Goal: Transaction & Acquisition: Purchase product/service

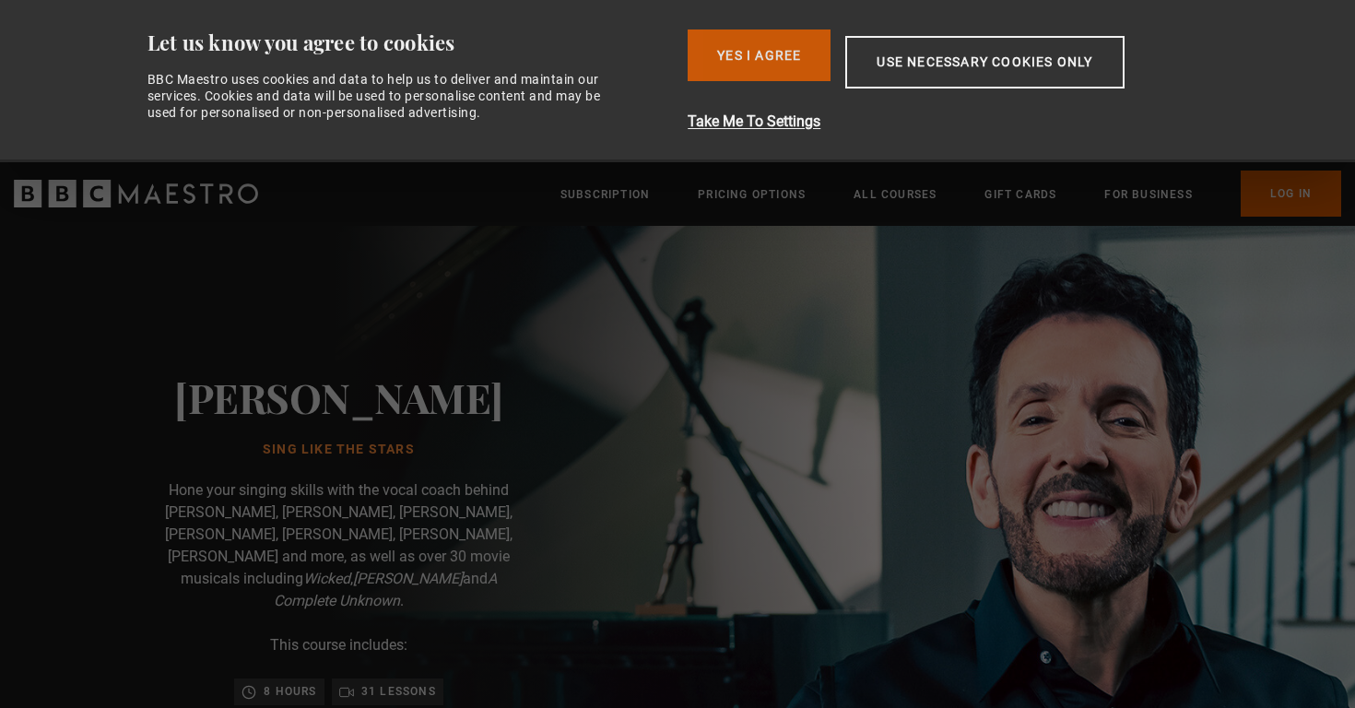
drag, startPoint x: 0, startPoint y: 0, endPoint x: 738, endPoint y: 72, distance: 741.7
click at [738, 72] on button "Yes I Agree" at bounding box center [759, 55] width 143 height 52
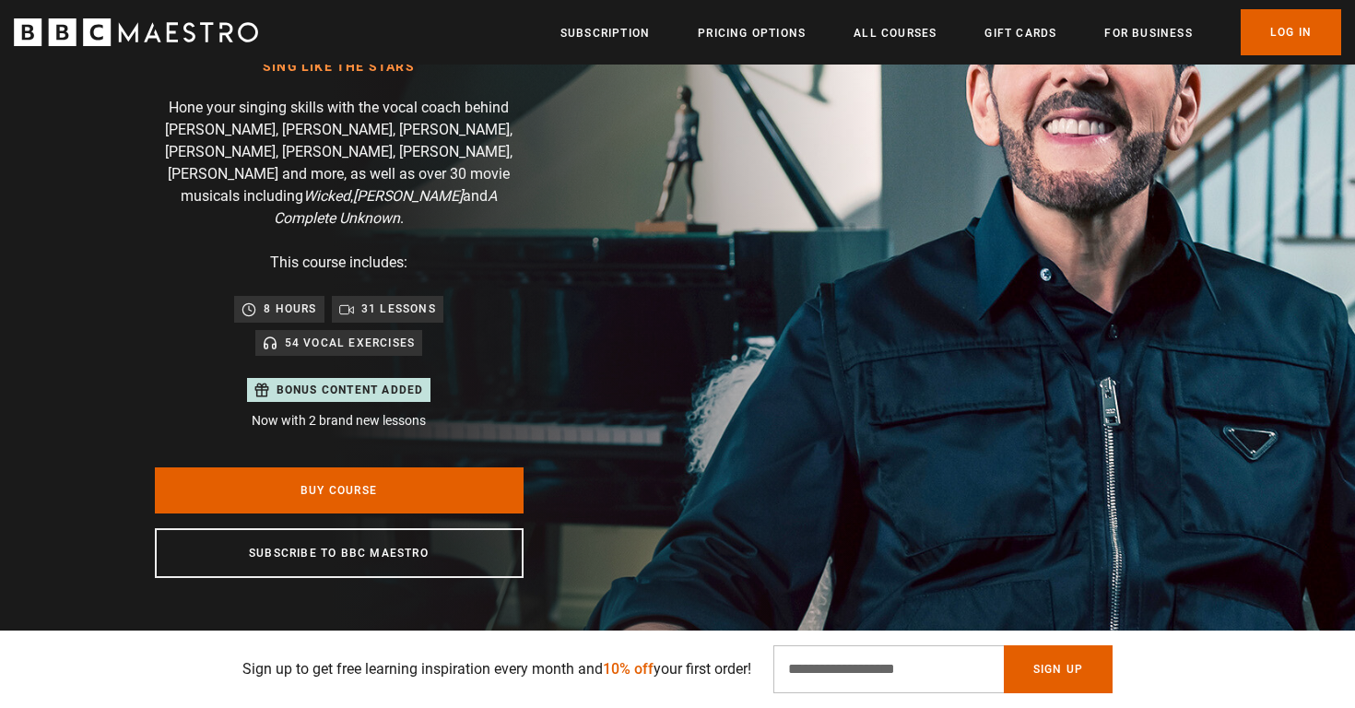
scroll to position [0, 241]
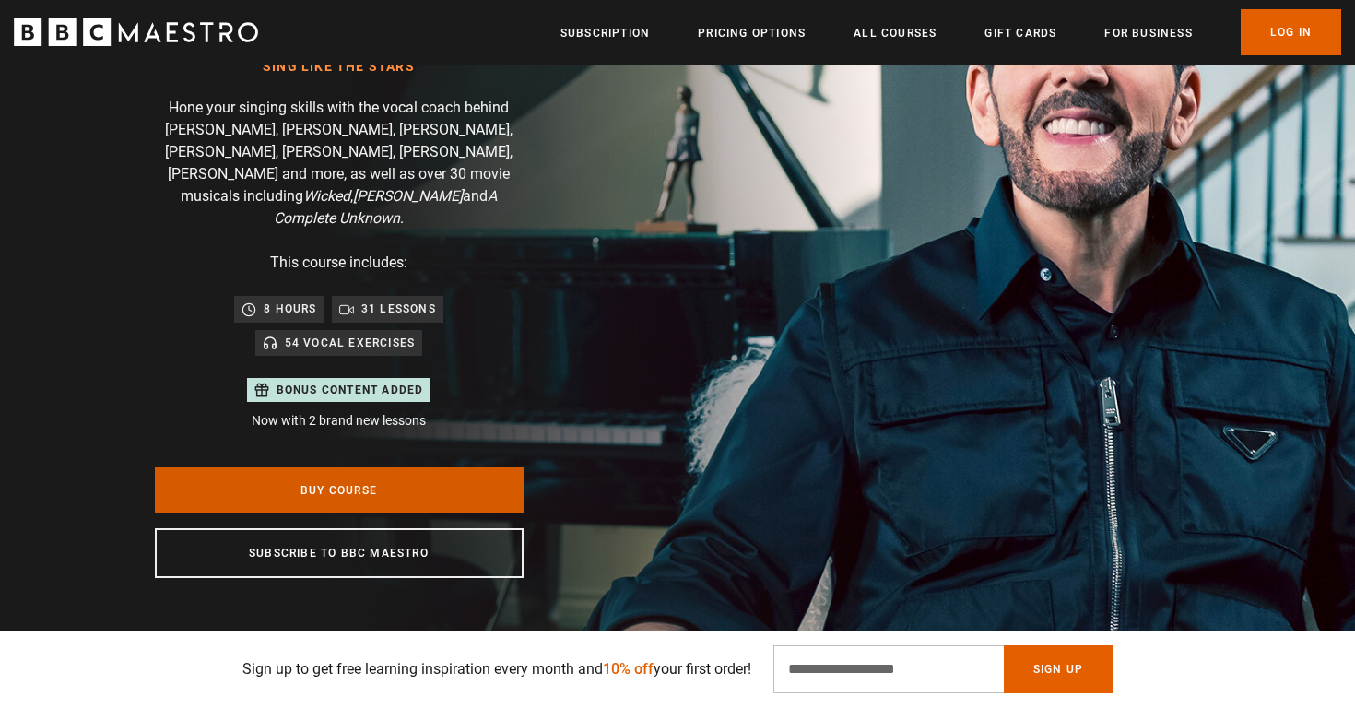
click at [465, 467] on link "Buy Course" at bounding box center [339, 490] width 369 height 46
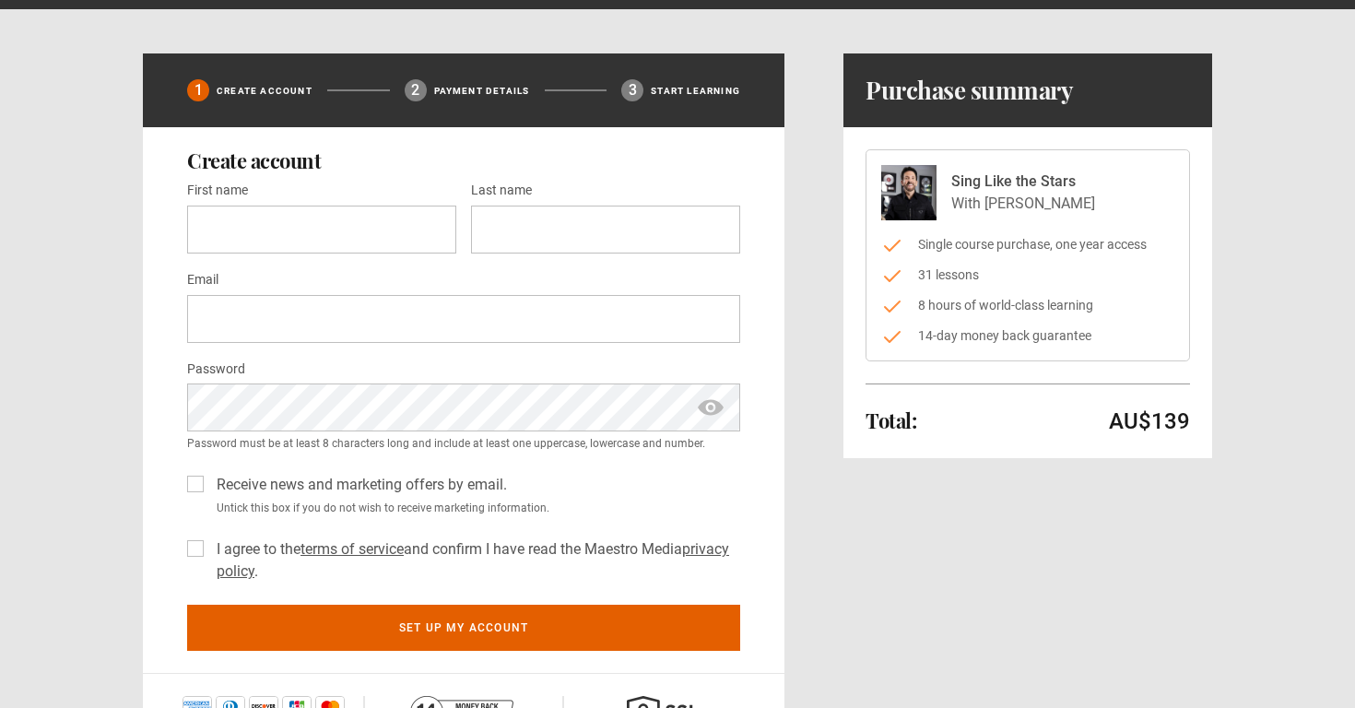
scroll to position [65, 0]
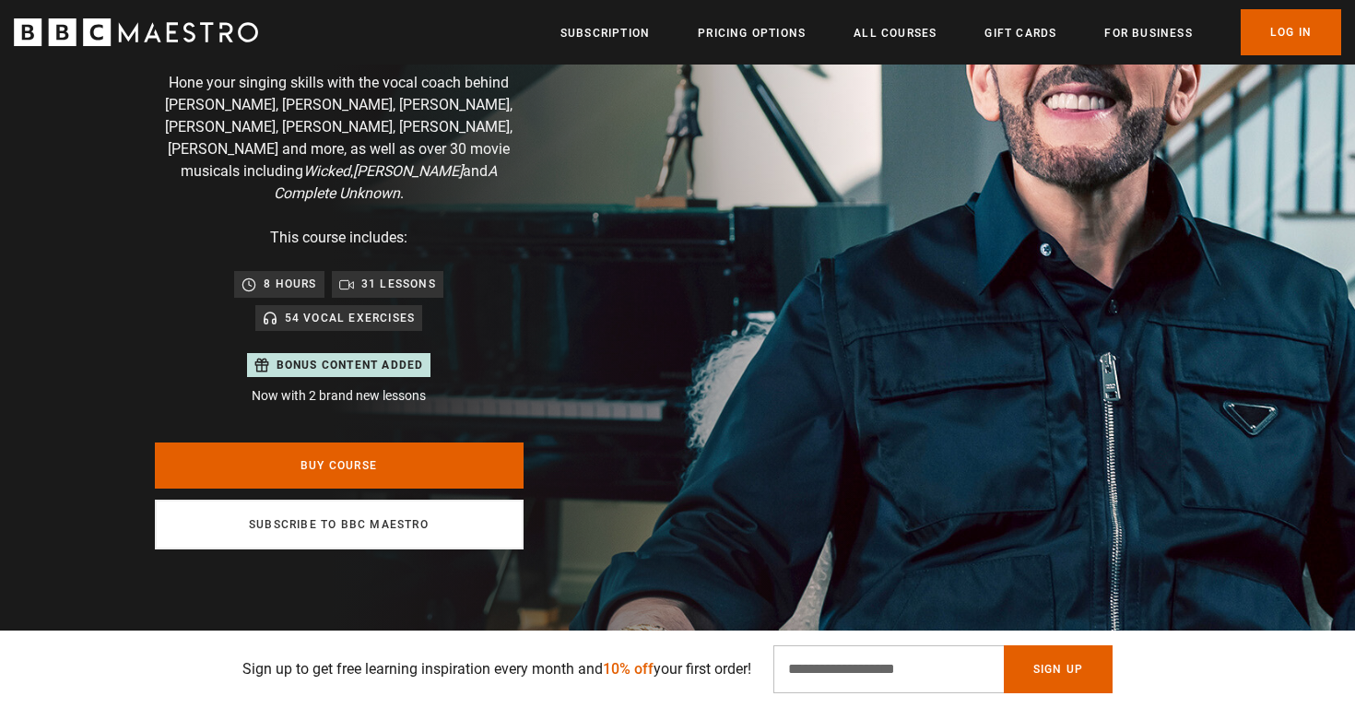
click at [343, 513] on link "Subscribe to BBC Maestro" at bounding box center [339, 525] width 369 height 50
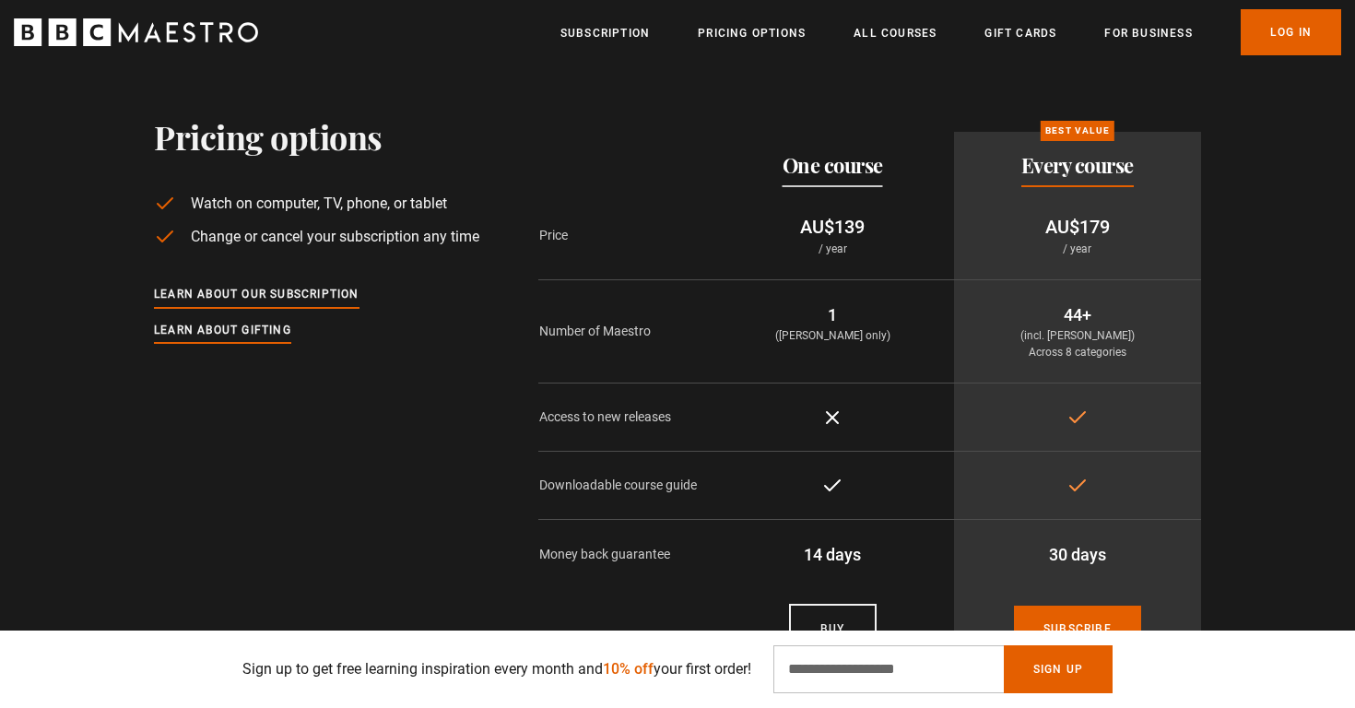
scroll to position [4121, 0]
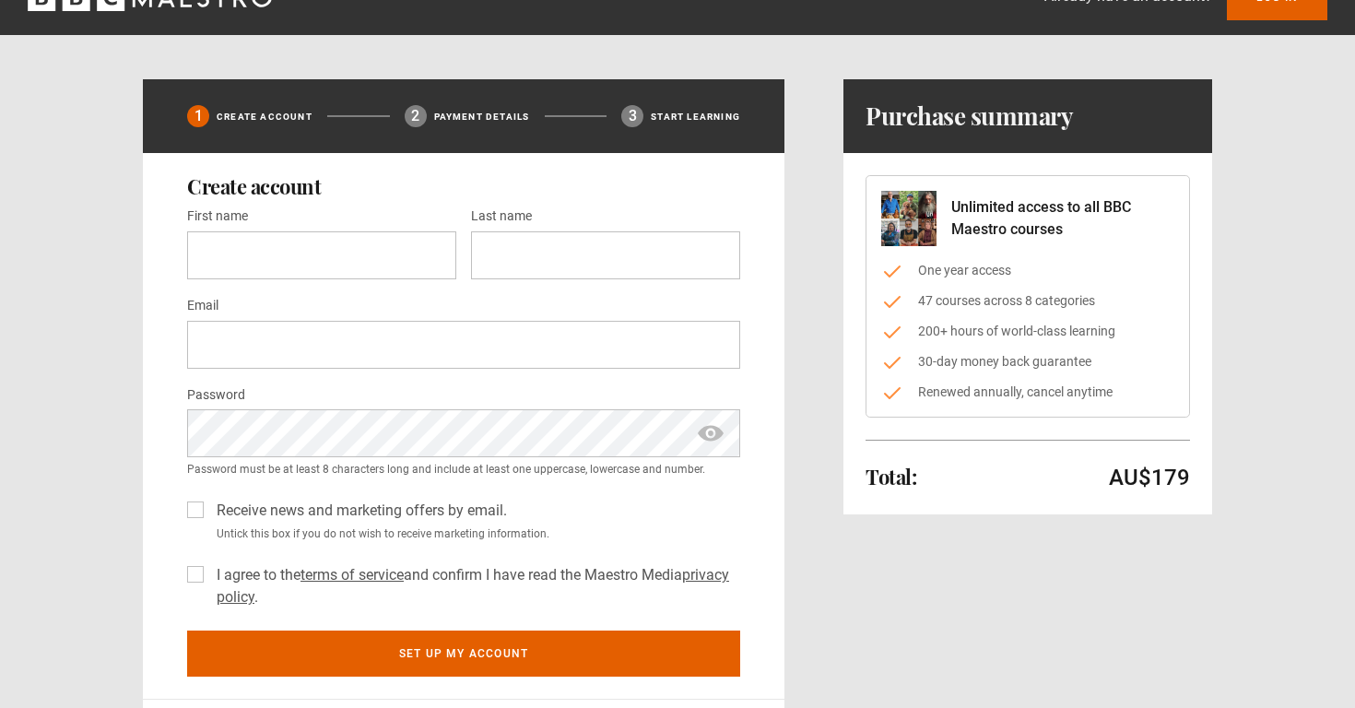
scroll to position [43, 0]
